Goal: Information Seeking & Learning: Learn about a topic

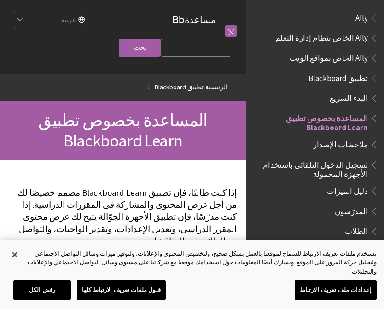
scroll to position [95, 0]
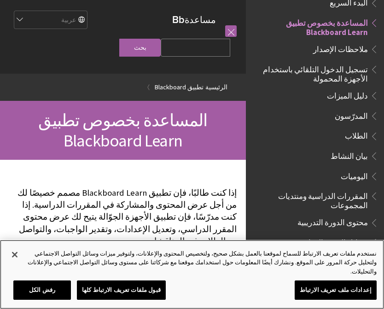
click at [141, 292] on button "قبول ملفات تعريف الارتباط كلها" at bounding box center [121, 290] width 89 height 19
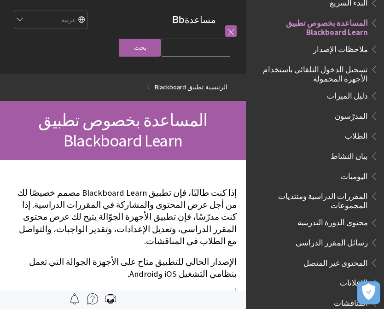
click at [365, 138] on span "الطلاب" at bounding box center [356, 135] width 23 height 12
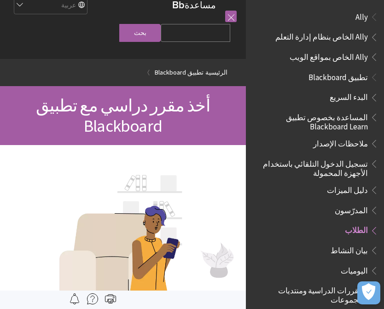
scroll to position [13, 0]
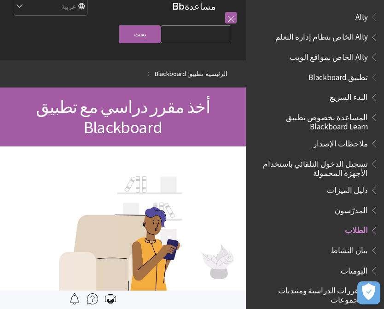
click at [360, 170] on span "تسجيل الدخول التلقائي باستخدام الأجهزة المحمولة" at bounding box center [312, 167] width 111 height 22
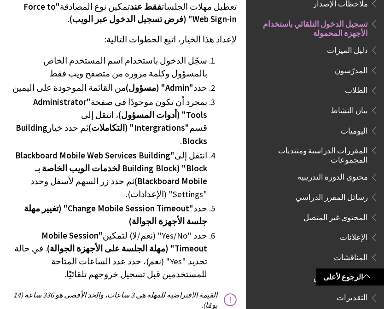
scroll to position [2052, 0]
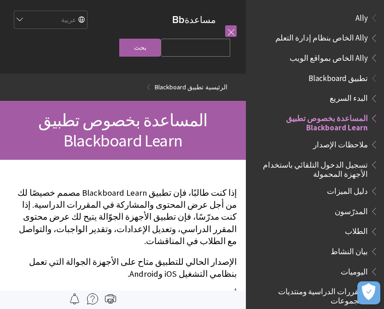
scroll to position [95, 0]
